Goal: Transaction & Acquisition: Obtain resource

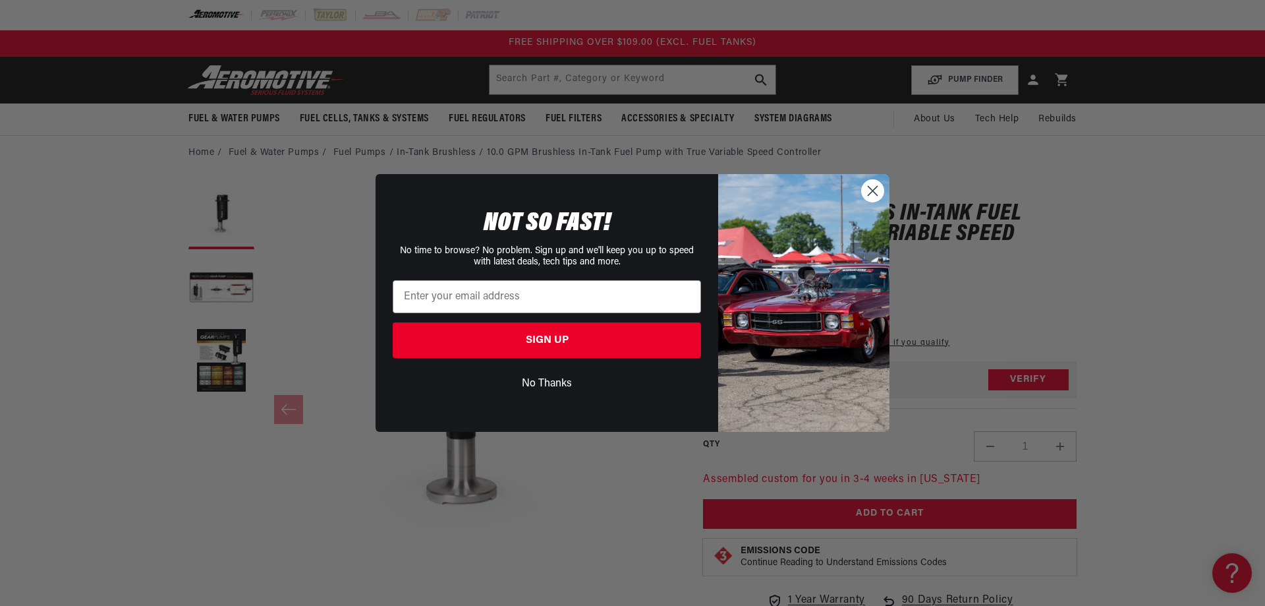
click at [553, 379] on button "No Thanks" at bounding box center [547, 383] width 308 height 25
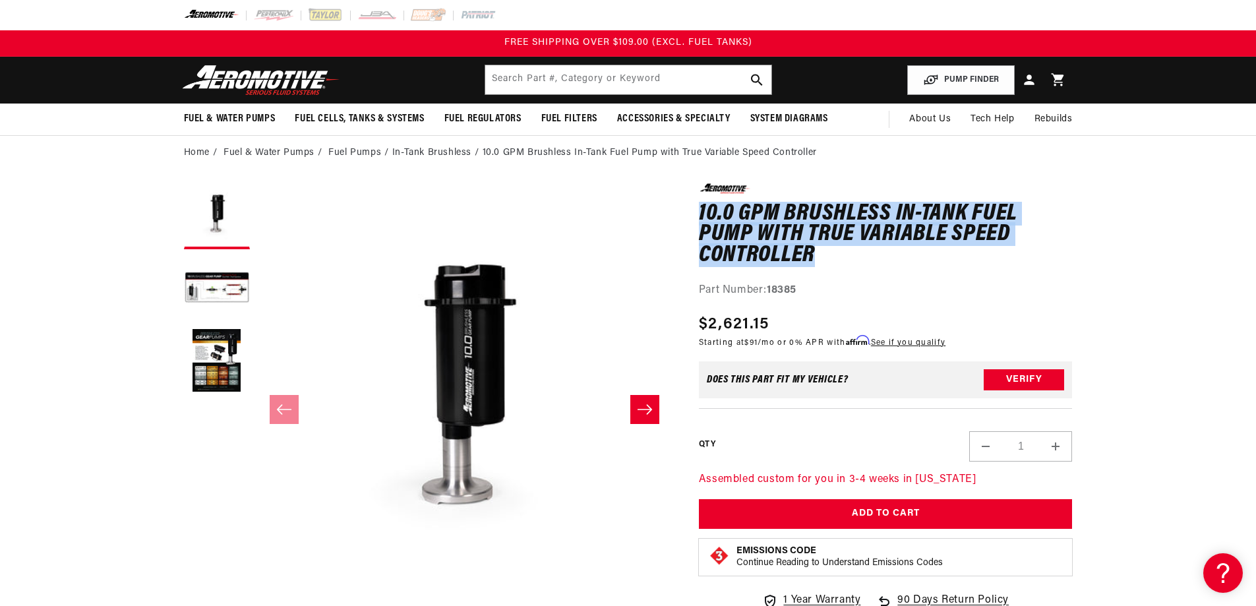
drag, startPoint x: 693, startPoint y: 212, endPoint x: 1041, endPoint y: 266, distance: 352.1
copy h1 "10.0 GPM Brushless In-Tank Fuel Pump with True Variable Speed Controller"
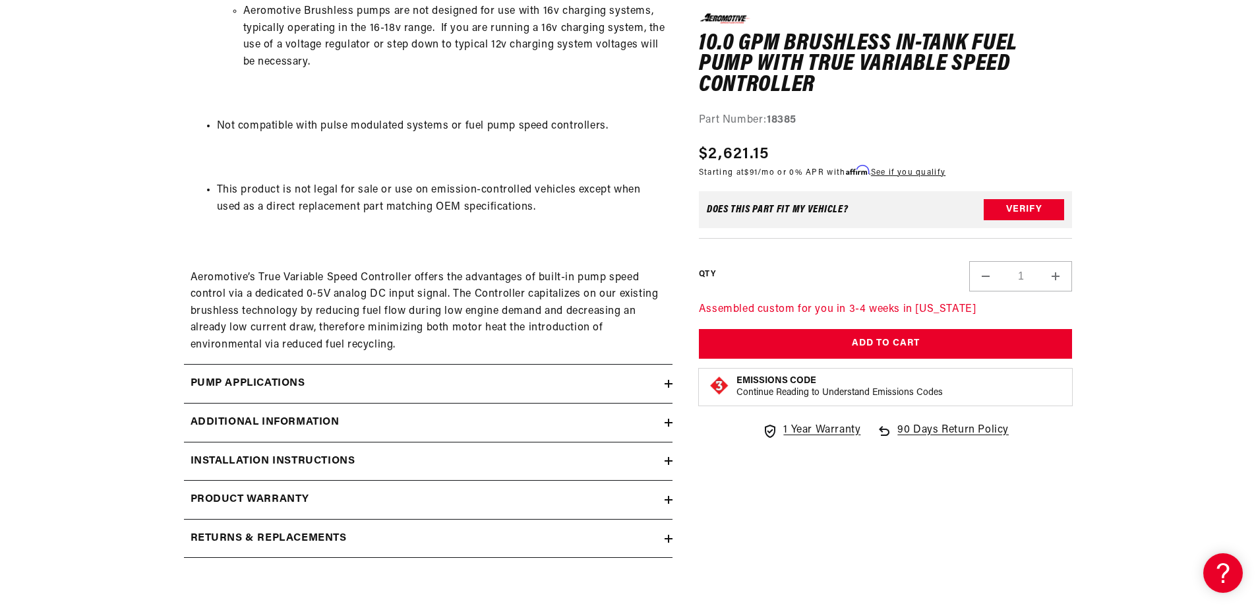
scroll to position [1801, 0]
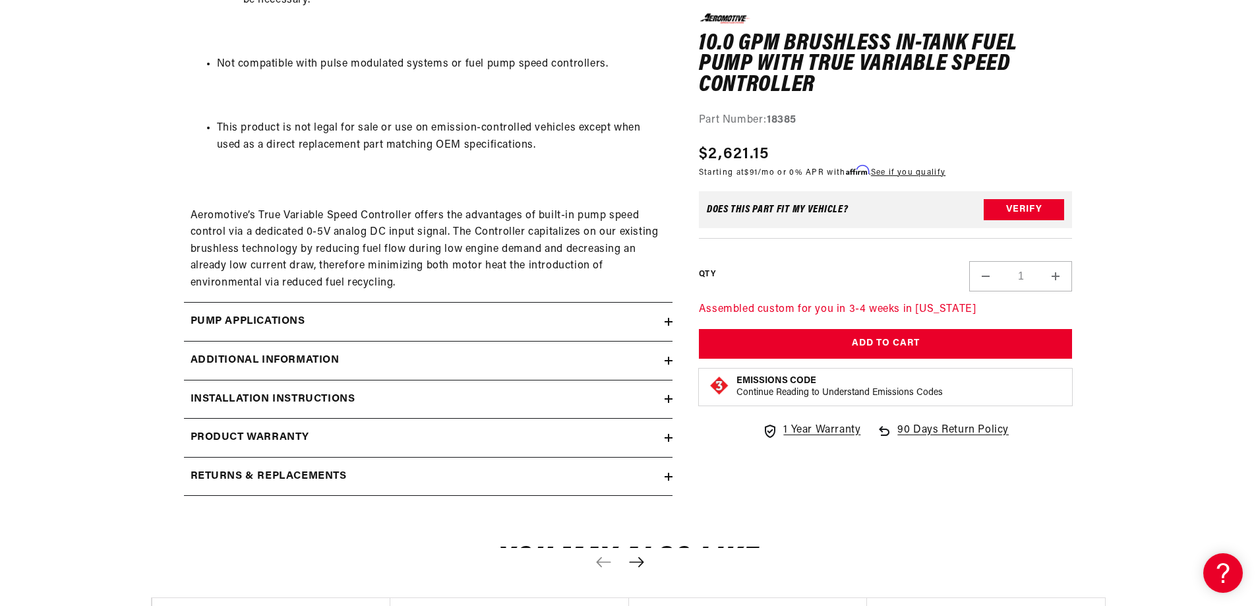
click at [301, 353] on h2 "Additional information" at bounding box center [264, 360] width 149 height 17
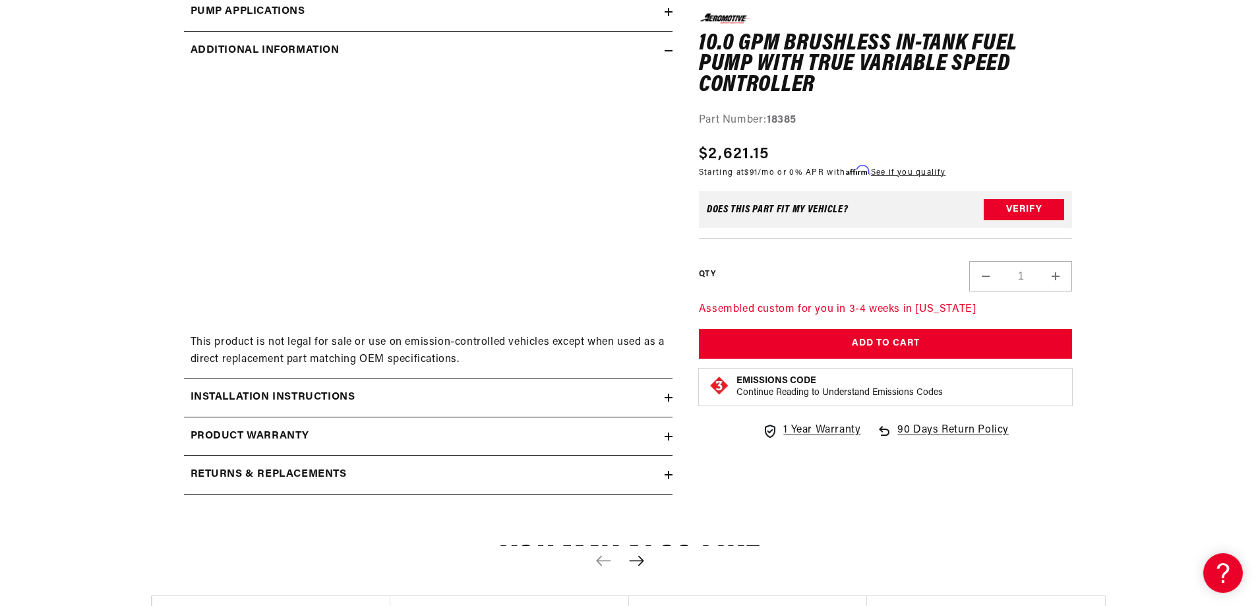
scroll to position [2197, 0]
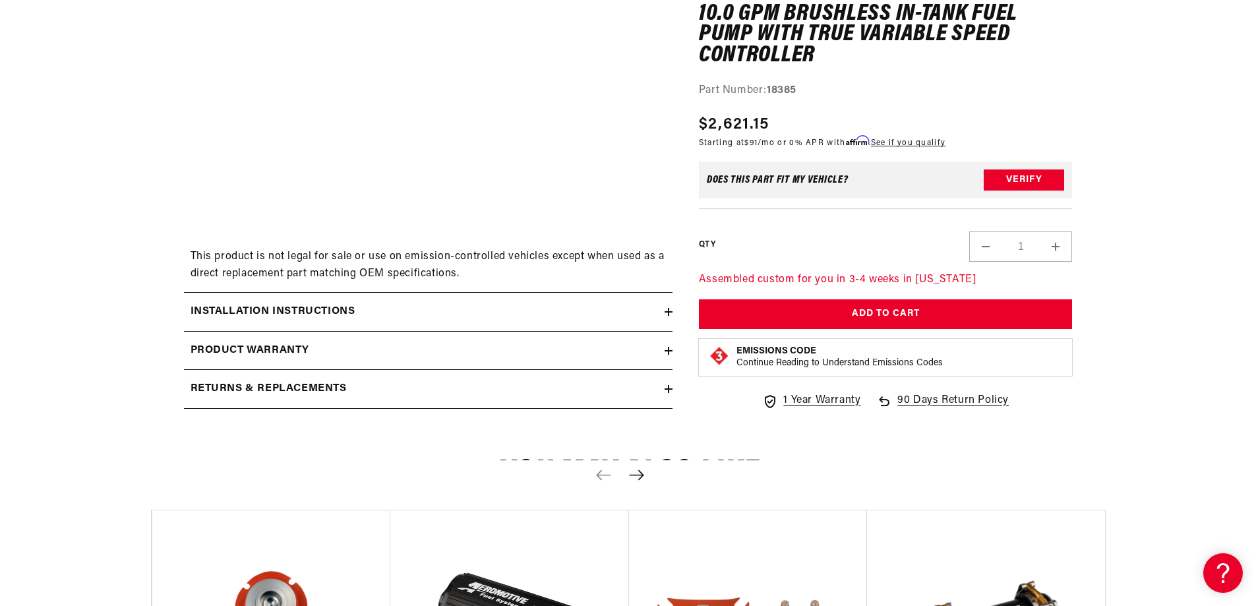
click at [293, 351] on h2 "Product warranty" at bounding box center [249, 350] width 119 height 17
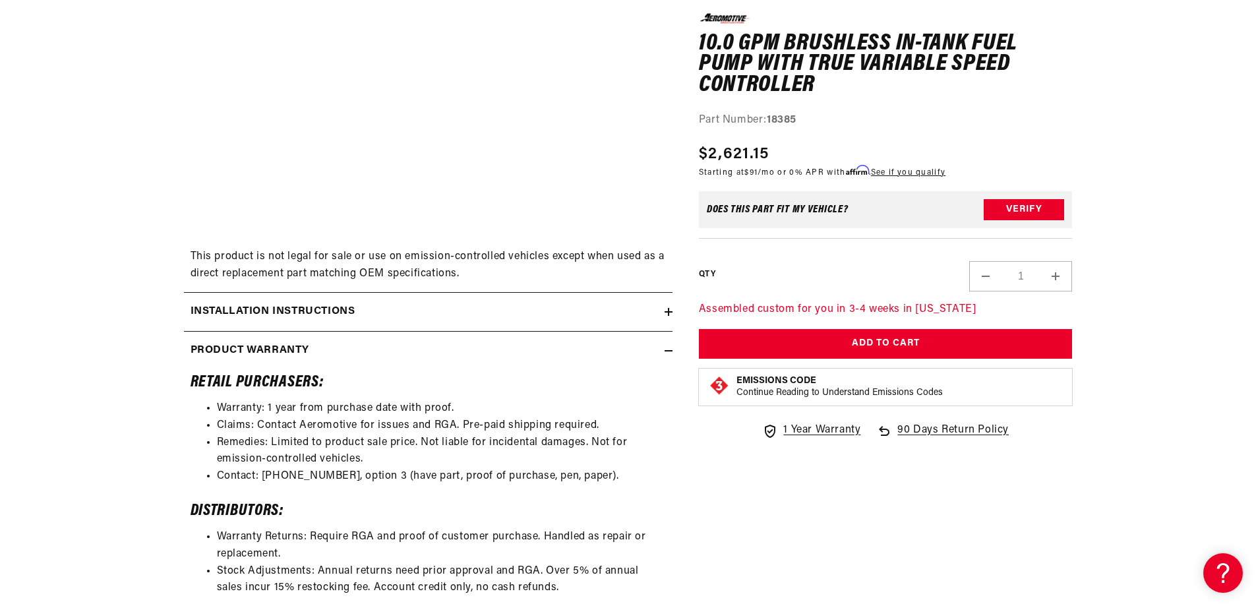
click at [305, 310] on h2 "Installation Instructions" at bounding box center [272, 311] width 165 height 17
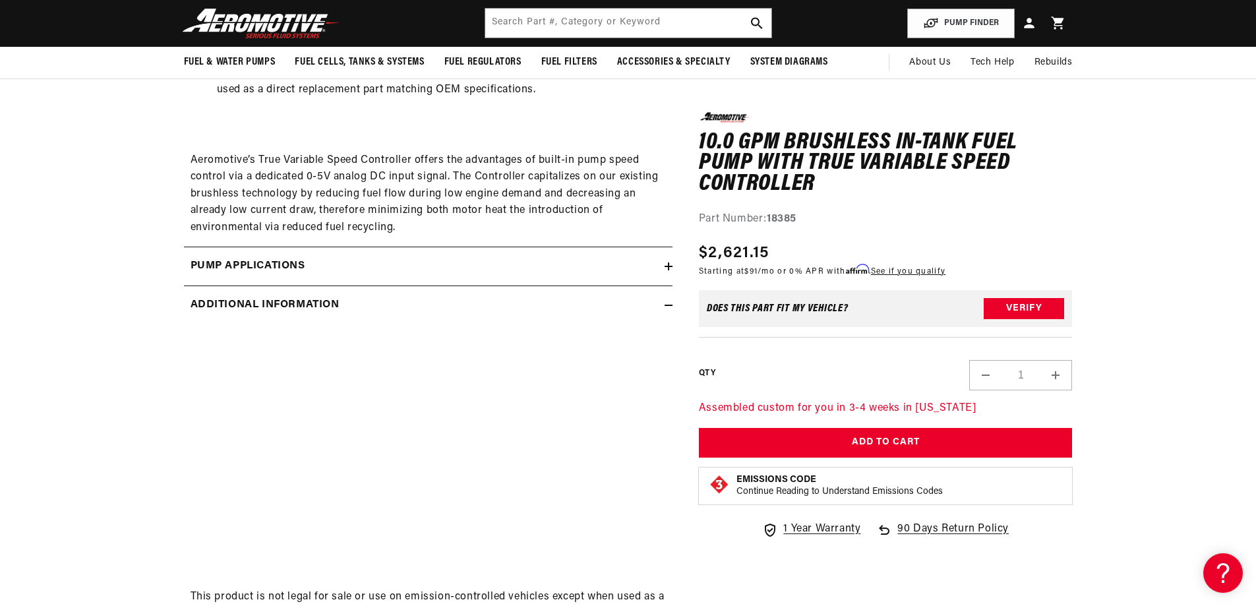
scroll to position [1801, 0]
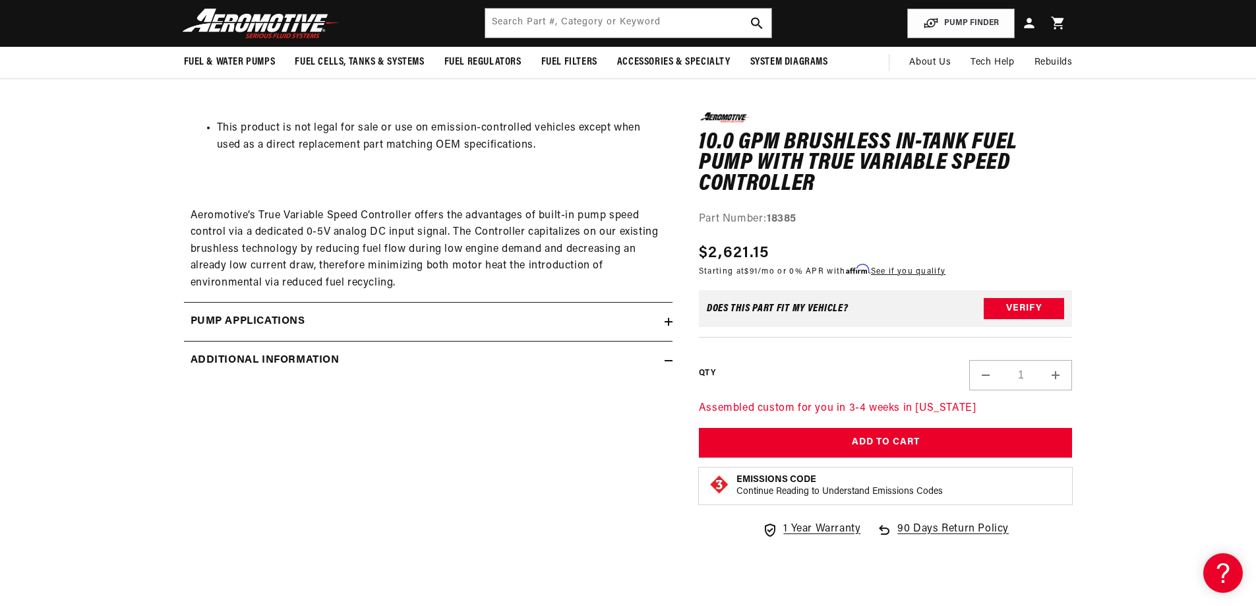
click at [668, 320] on icon at bounding box center [668, 322] width 0 height 8
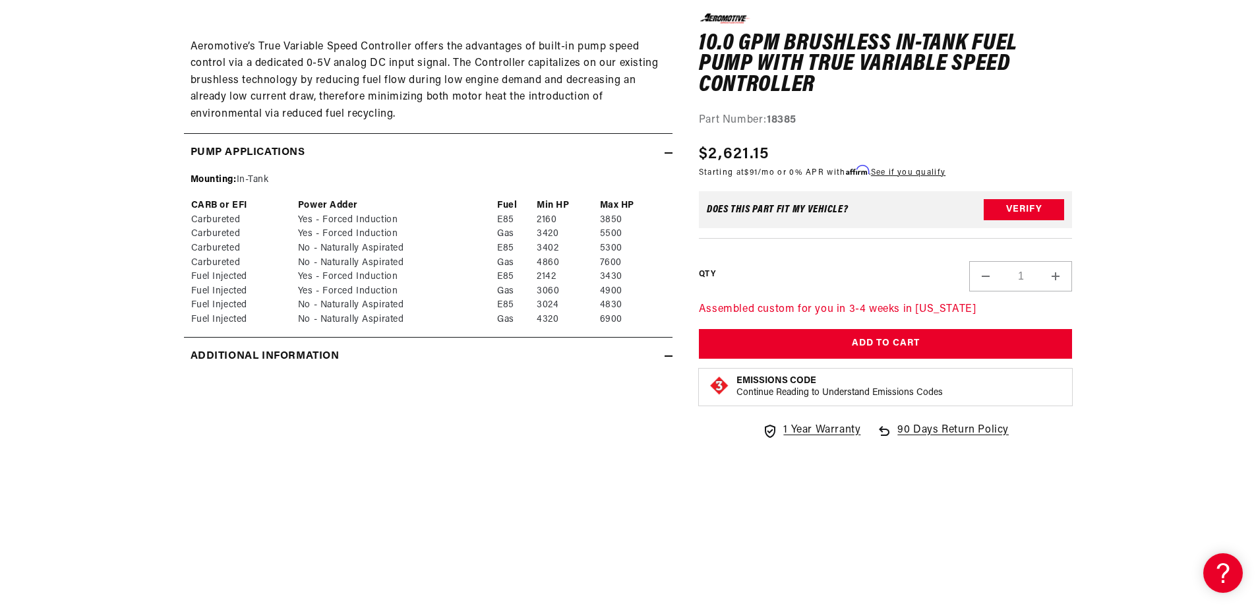
scroll to position [1977, 0]
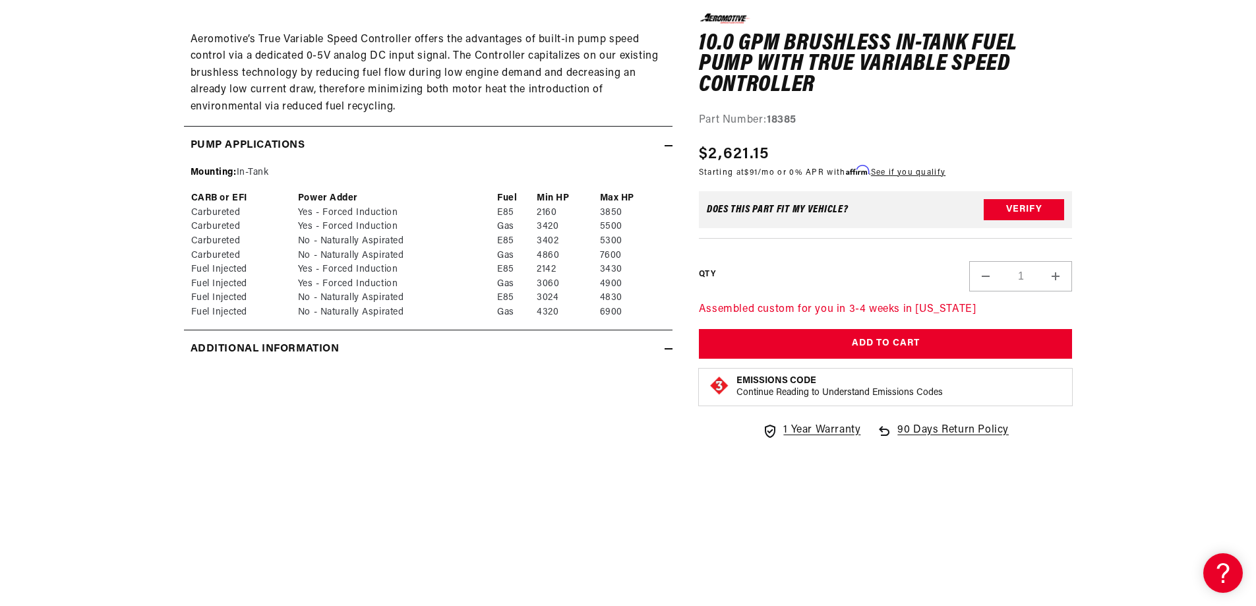
click at [316, 349] on h2 "Additional information" at bounding box center [264, 349] width 149 height 17
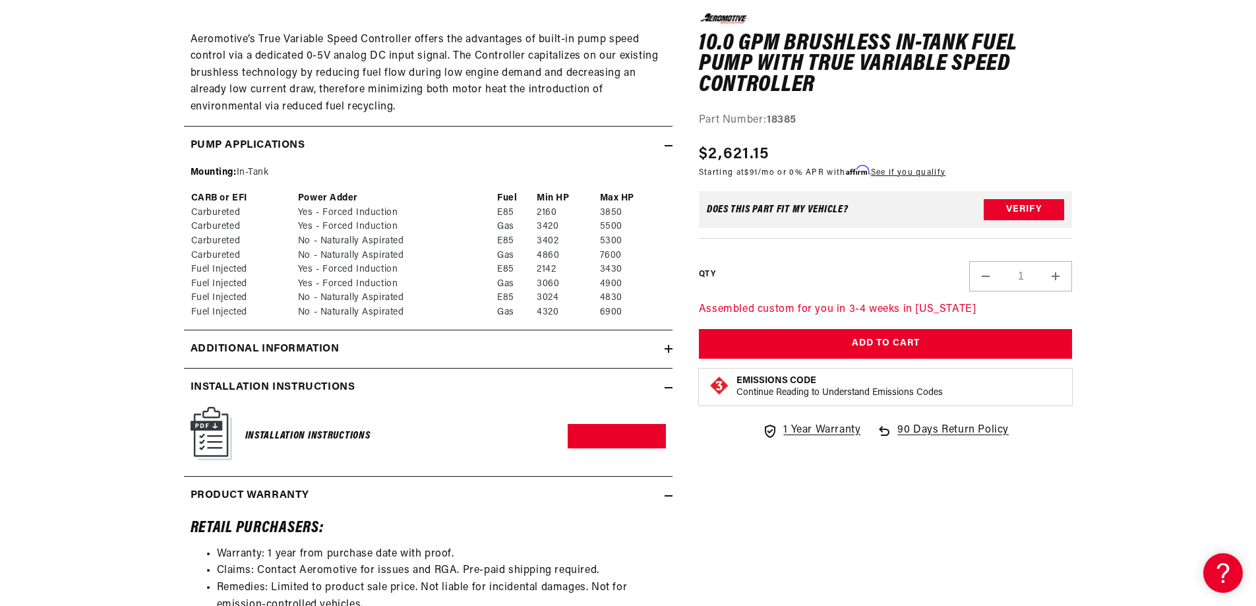
click at [669, 382] on summary "Installation Instructions" at bounding box center [428, 387] width 488 height 38
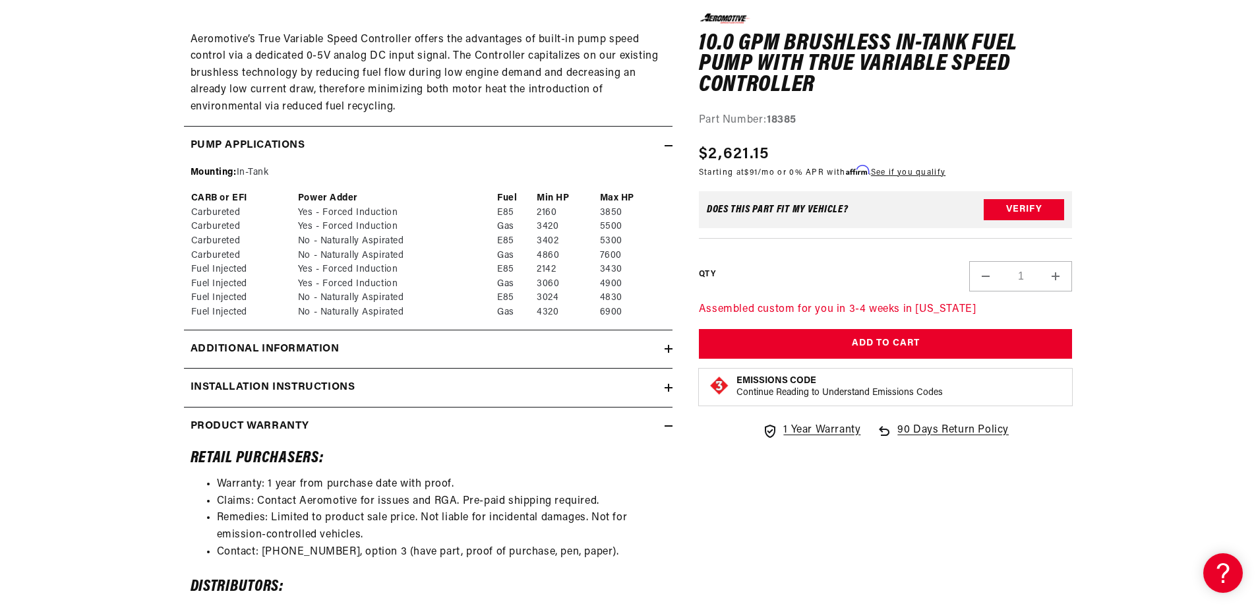
click at [663, 420] on div "Product warranty" at bounding box center [424, 426] width 480 height 17
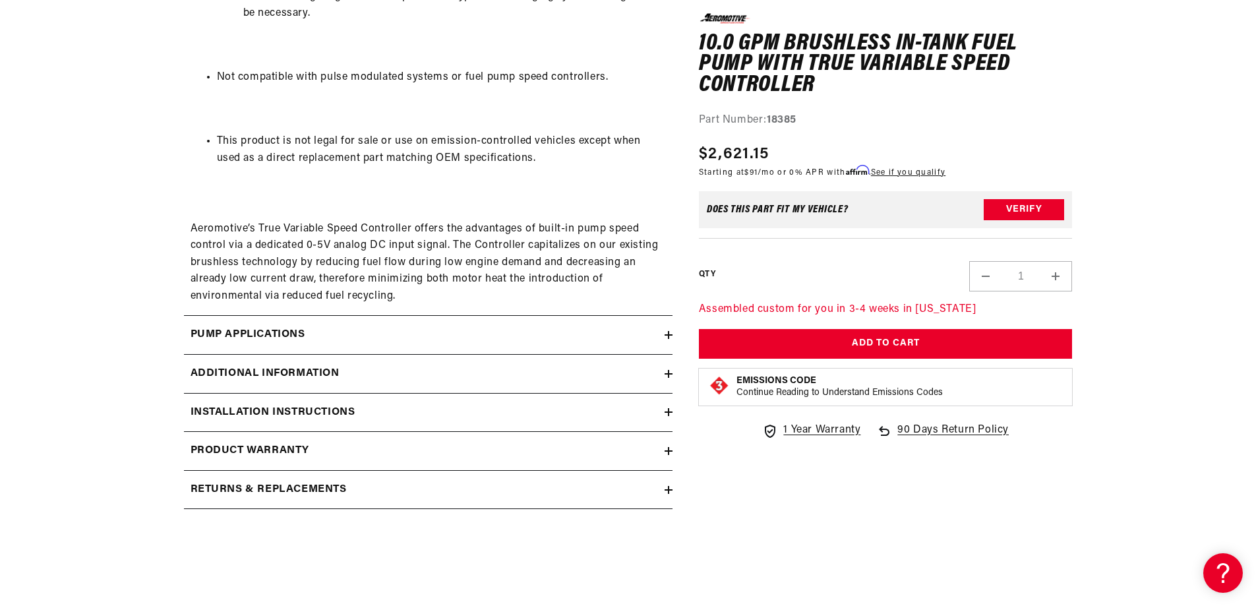
scroll to position [1845, 0]
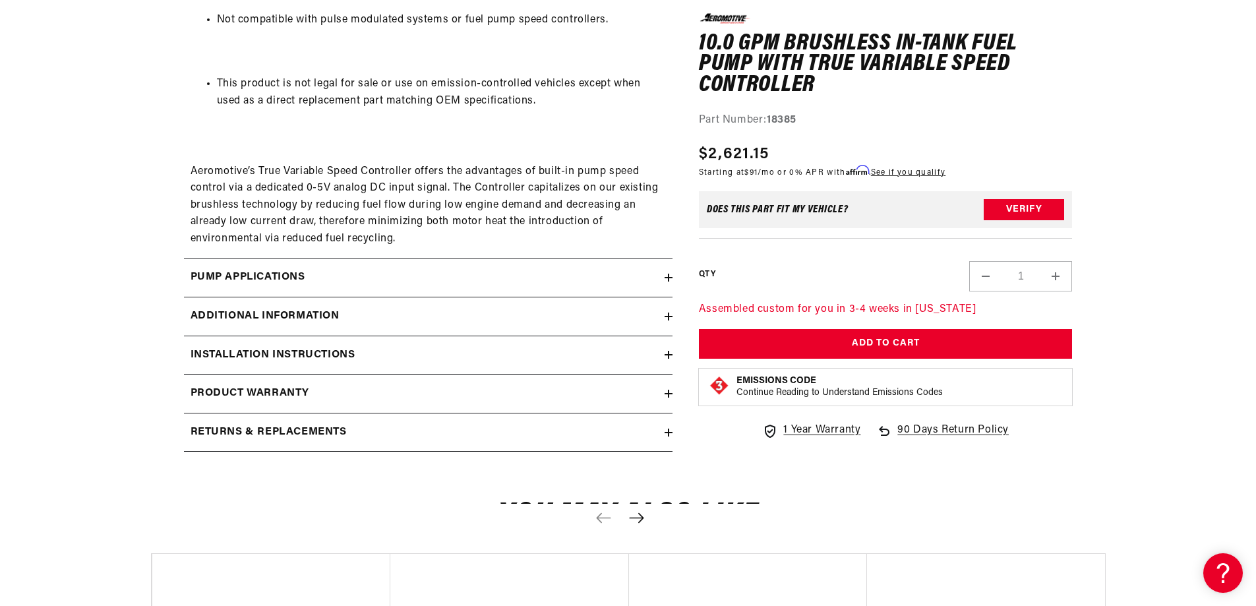
click at [668, 353] on icon at bounding box center [668, 355] width 0 height 8
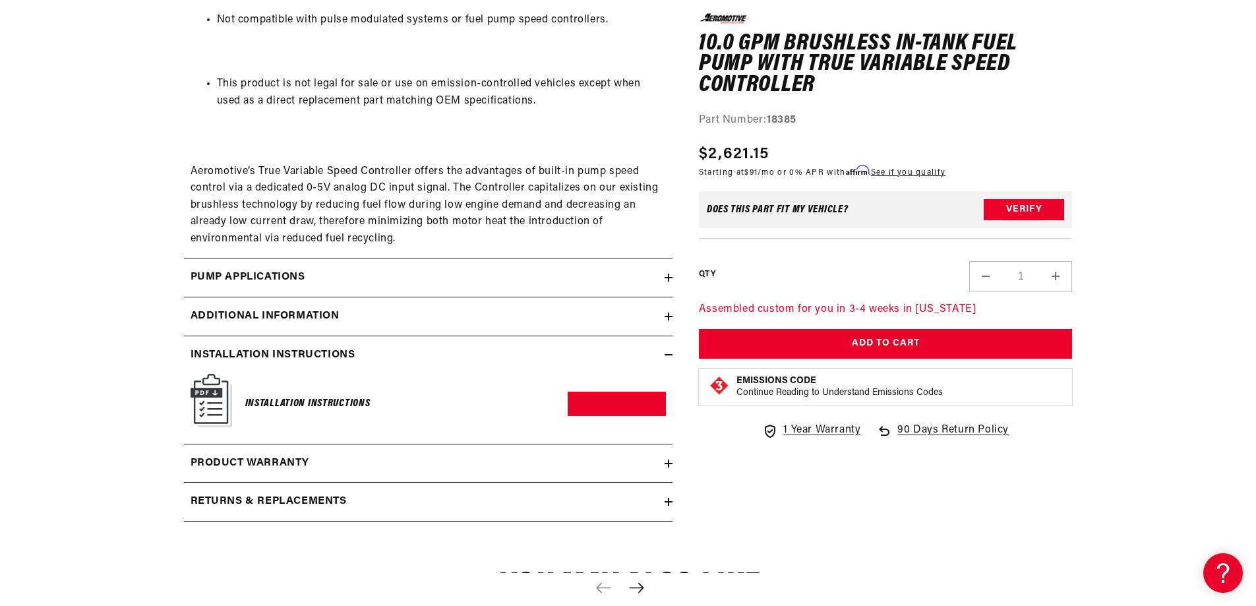
click at [200, 393] on img at bounding box center [211, 400] width 42 height 53
click at [625, 407] on link "Download PDF" at bounding box center [616, 404] width 98 height 24
